Goal: Find contact information: Find contact information

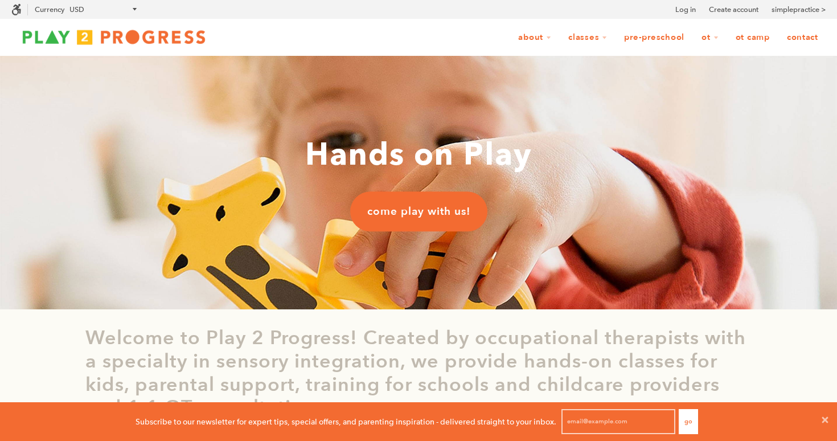
scroll to position [1, 1]
click at [806, 39] on link "Contact" at bounding box center [802, 38] width 46 height 22
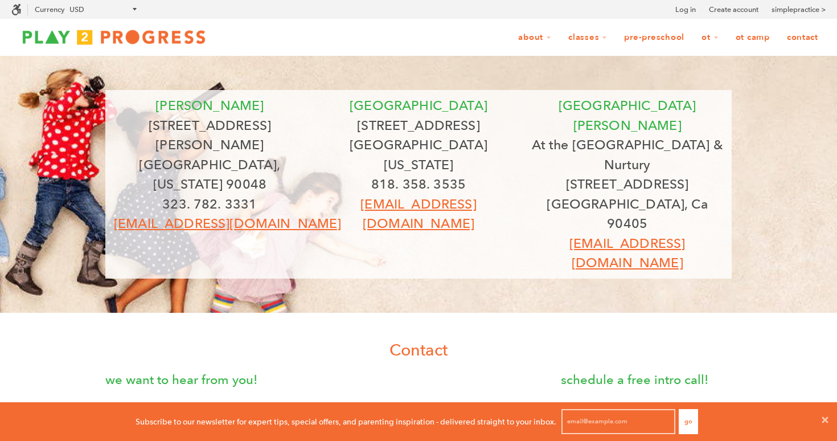
scroll to position [1, 1]
drag, startPoint x: 467, startPoint y: 163, endPoint x: 371, endPoint y: 166, distance: 96.3
click at [371, 174] on p "818. 358. 3535" at bounding box center [419, 184] width 192 height 20
copy p "818. 358. 3535"
click at [398, 34] on ul "About Our Story Our Team Locations Shop Blog Illness and Injury Policies Intern…" at bounding box center [520, 38] width 609 height 22
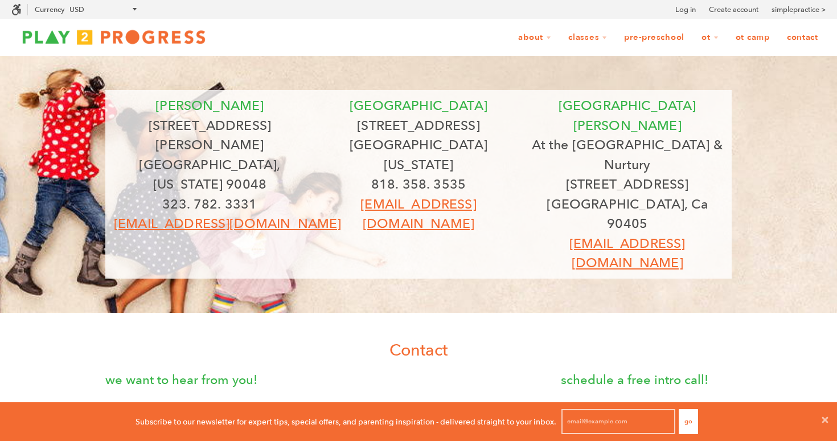
drag, startPoint x: 496, startPoint y: 124, endPoint x: 344, endPoint y: 126, distance: 152.0
click at [344, 126] on p "12205 1/2 Ventura Blvd" at bounding box center [419, 126] width 192 height 20
copy p "12205 1/2 Ventura Blvd"
drag, startPoint x: 505, startPoint y: 145, endPoint x: 328, endPoint y: 147, distance: 176.5
click at [328, 147] on p "Studio City, California 91604" at bounding box center [419, 154] width 192 height 39
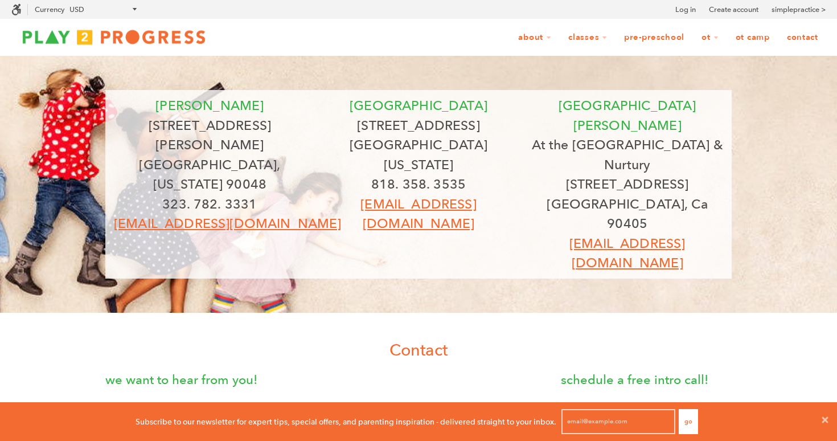
copy p "Studio City, California 91604"
